Goal: Entertainment & Leisure: Browse casually

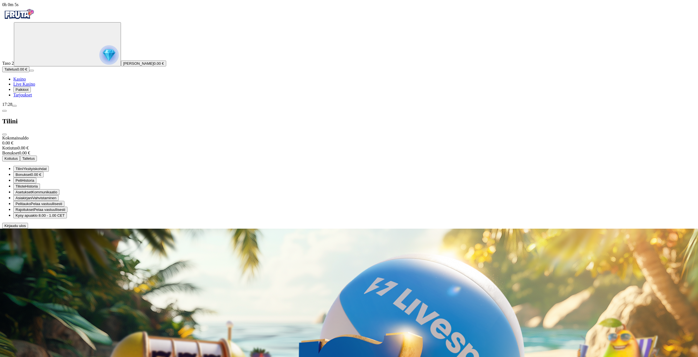
click at [29, 92] on span "Palkkiot" at bounding box center [22, 89] width 13 height 4
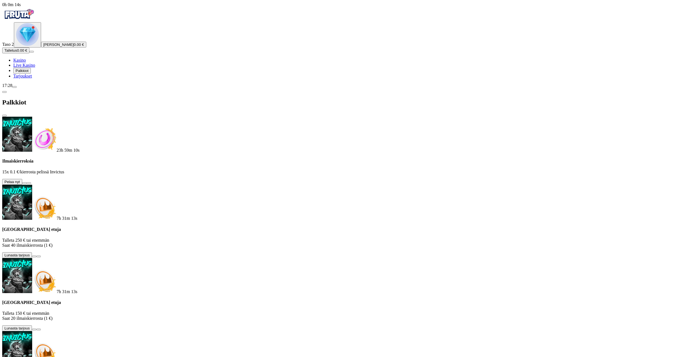
click at [27, 182] on button at bounding box center [24, 183] width 4 height 2
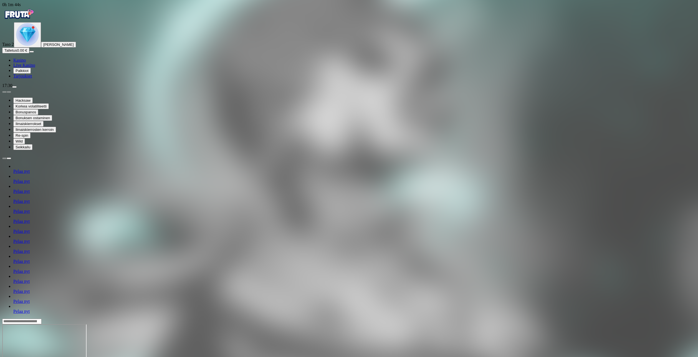
click at [14, 87] on span "menu icon" at bounding box center [14, 87] width 0 height 0
click at [42, 356] on input "number" at bounding box center [21, 362] width 39 height 6
click at [136, 354] on span "Bonukset" at bounding box center [129, 356] width 16 height 4
drag, startPoint x: 156, startPoint y: 9, endPoint x: 143, endPoint y: 21, distance: 17.3
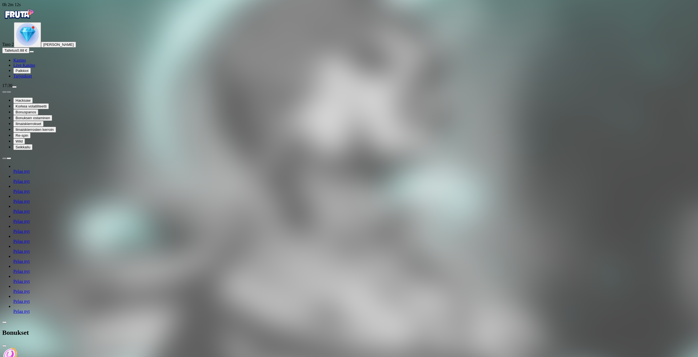
click at [4, 345] on span "close icon" at bounding box center [4, 345] width 0 height 0
click at [36, 15] on img "Primary" at bounding box center [18, 14] width 33 height 14
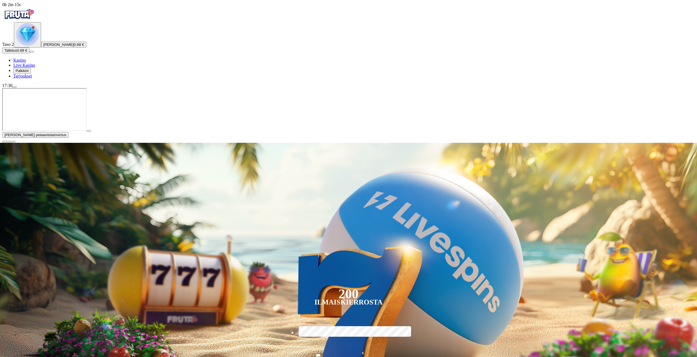
click at [4, 142] on span "close icon" at bounding box center [4, 142] width 0 height 0
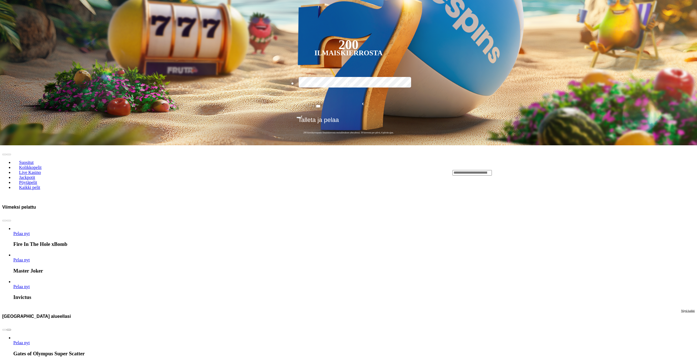
scroll to position [250, 0]
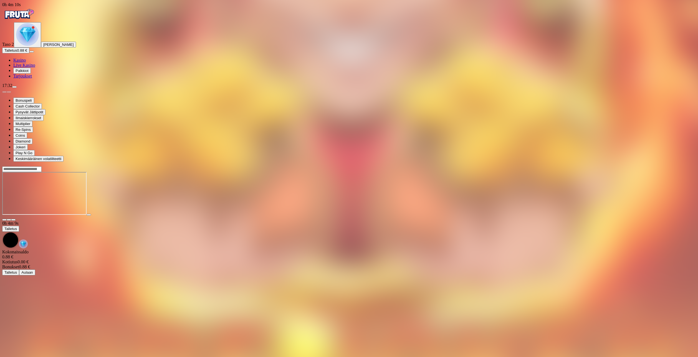
drag, startPoint x: 36, startPoint y: 21, endPoint x: 62, endPoint y: 19, distance: 25.9
click at [36, 21] on img "Primary" at bounding box center [18, 14] width 33 height 14
